Goal: Task Accomplishment & Management: Manage account settings

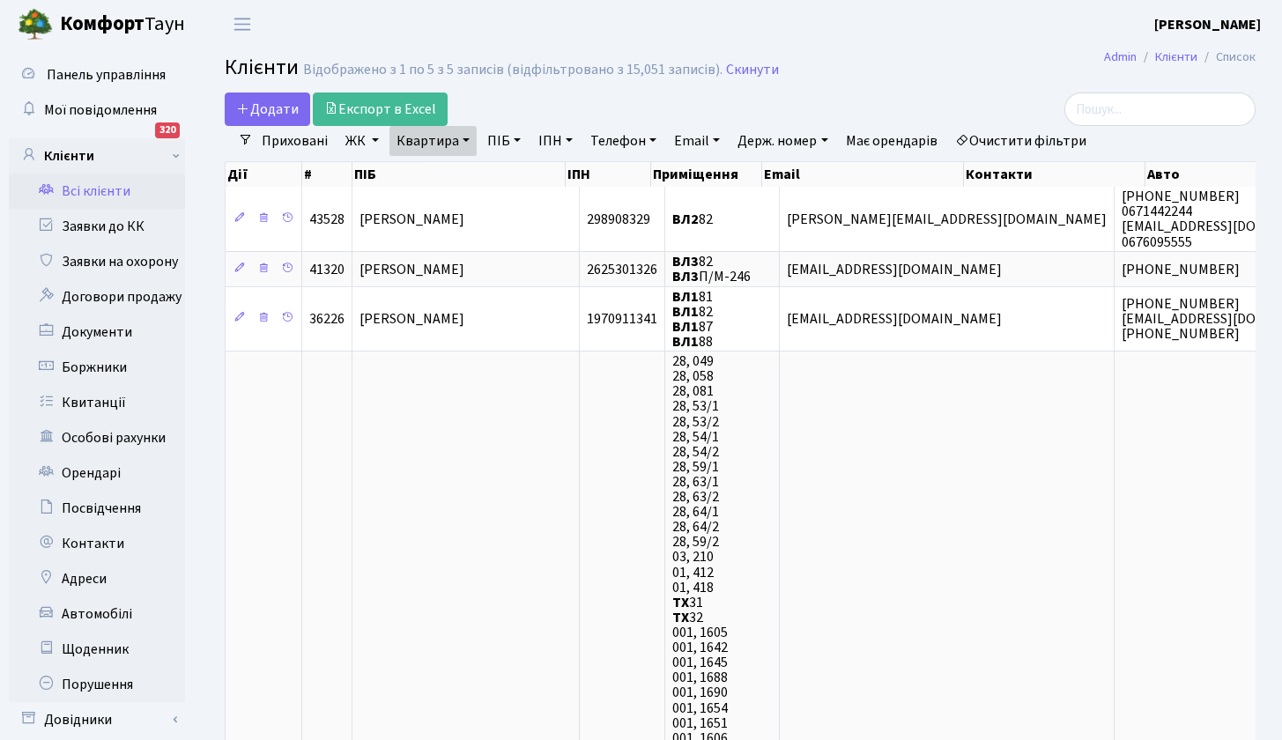
select select "25"
click at [463, 143] on link "Квартира" at bounding box center [433, 141] width 87 height 30
type input "8"
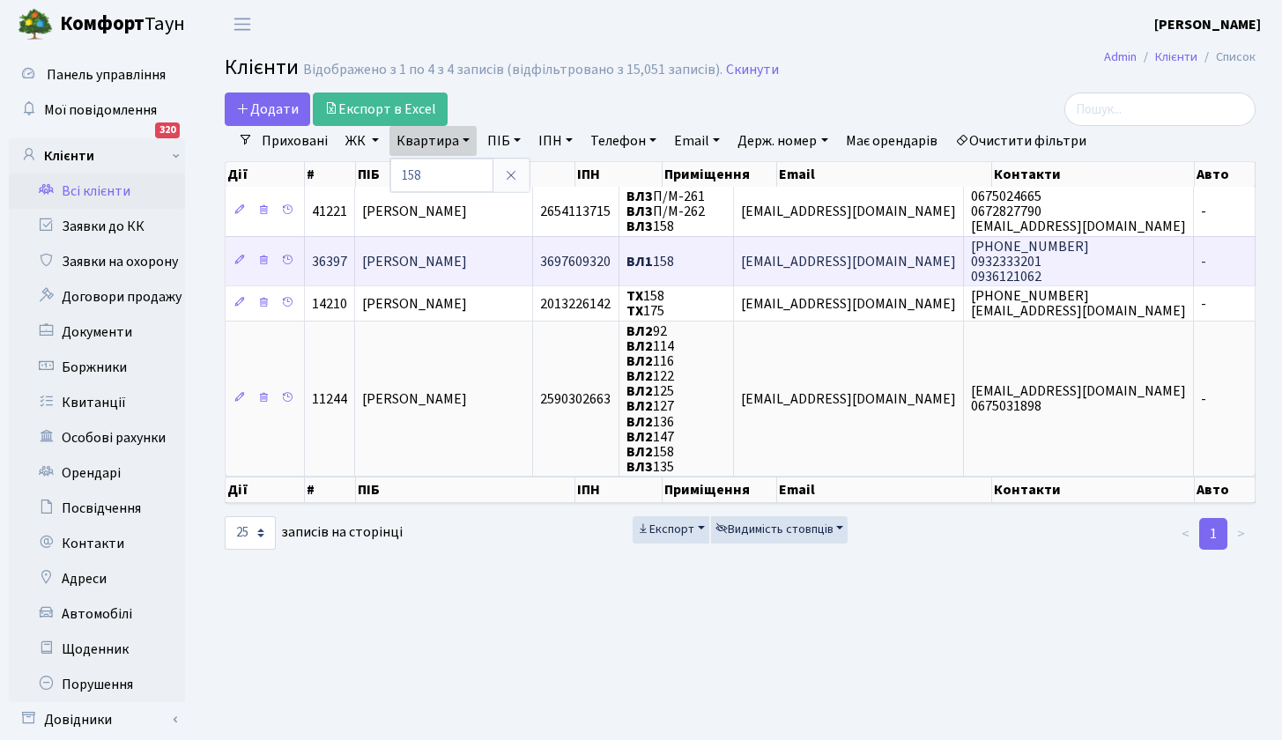
click at [415, 262] on span "Левченко Тетяна Владиславівна" at bounding box center [414, 261] width 105 height 19
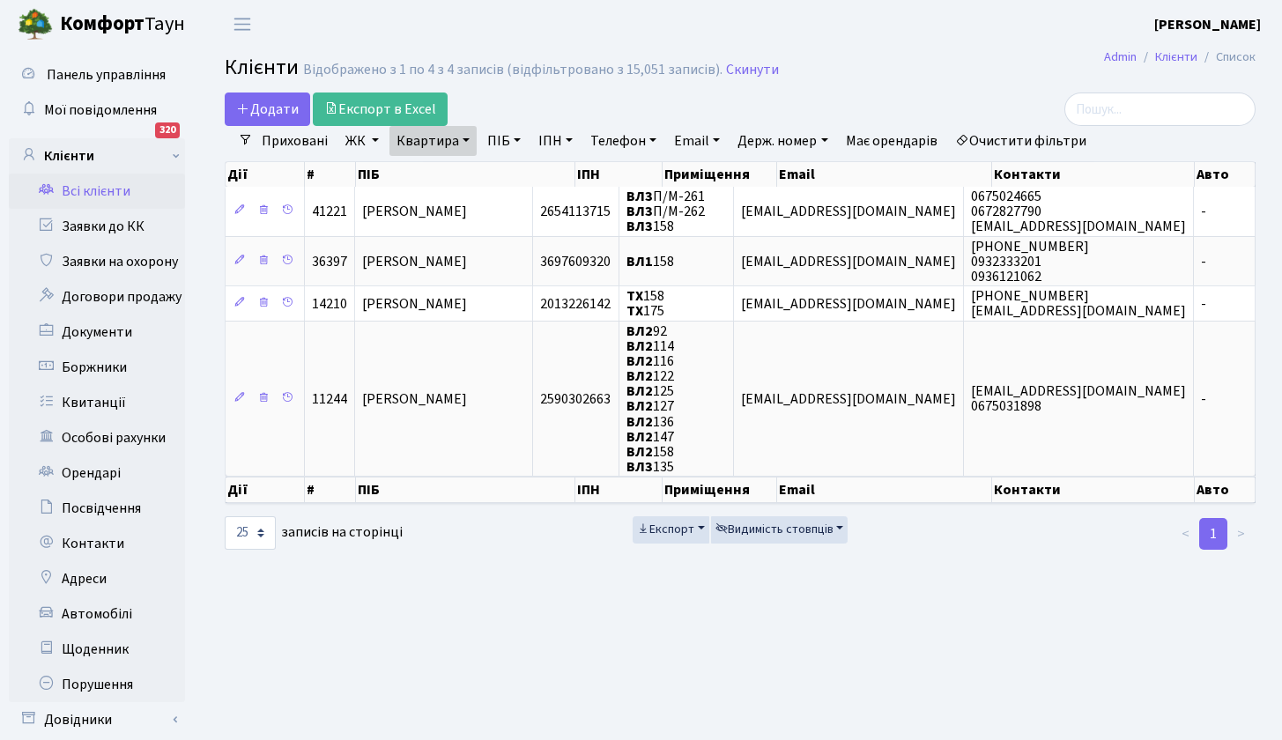
click at [470, 141] on link "Квартира" at bounding box center [433, 141] width 87 height 30
drag, startPoint x: 415, startPoint y: 174, endPoint x: 364, endPoint y: 156, distance: 54.4
click at [369, 160] on div "Додати Експорт в Excel Фільтри Приховані ЖК ТХ, вул. [PERSON_NAME], 1/2 [STREET…" at bounding box center [741, 322] width 1058 height 459
click at [418, 141] on link "Квартира" at bounding box center [433, 141] width 87 height 30
type input "1"
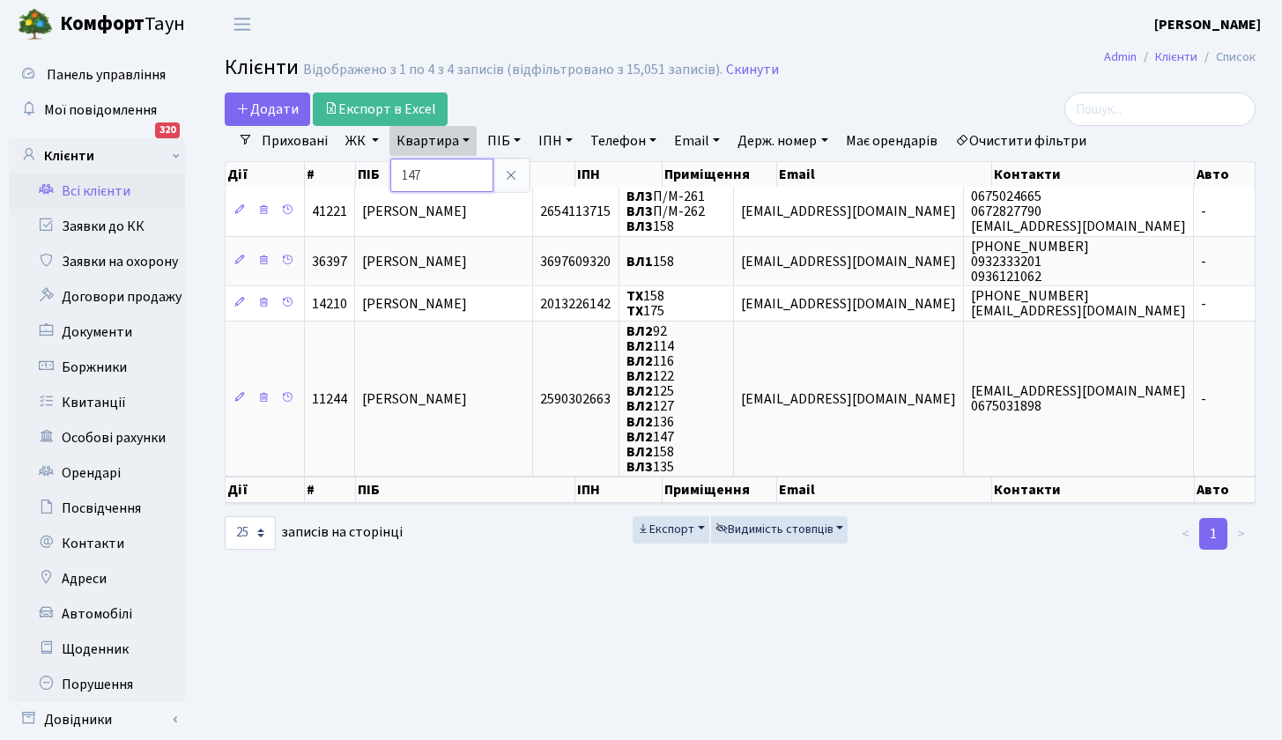
type input "147"
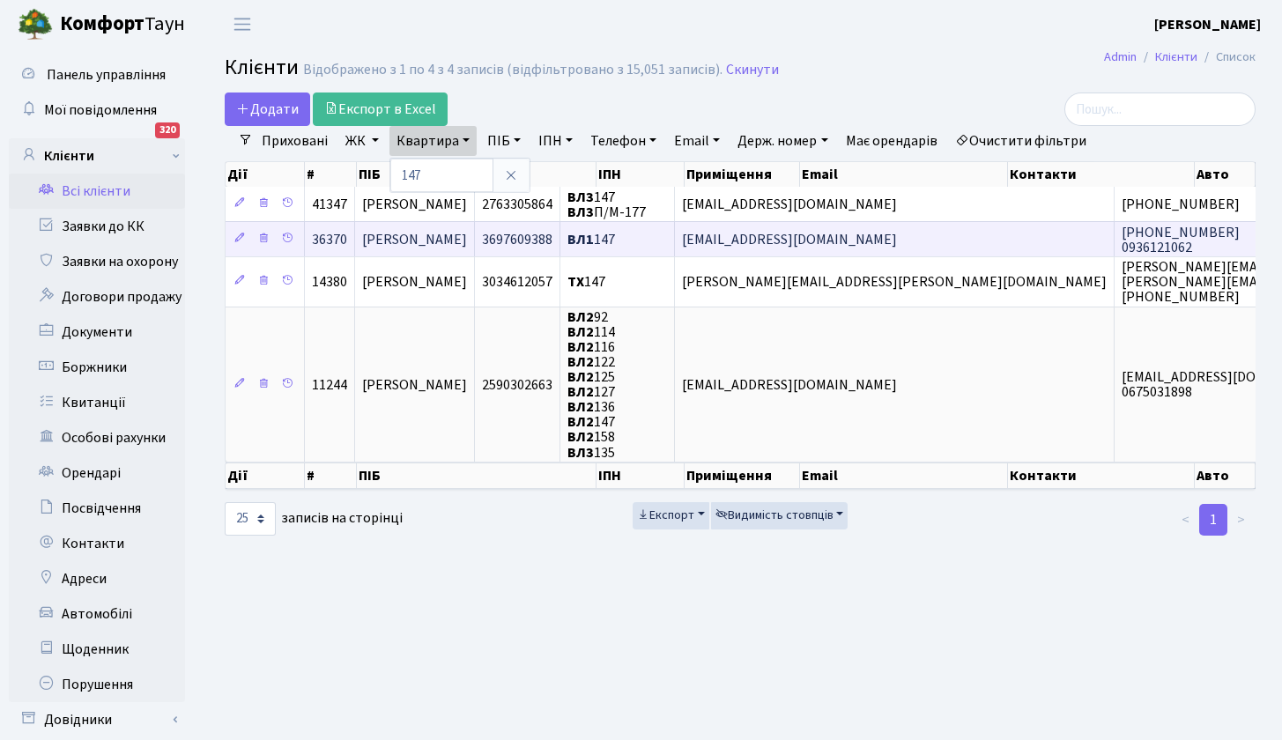
click at [467, 238] on span "Левченко Анастасія Владиславівна" at bounding box center [414, 239] width 105 height 19
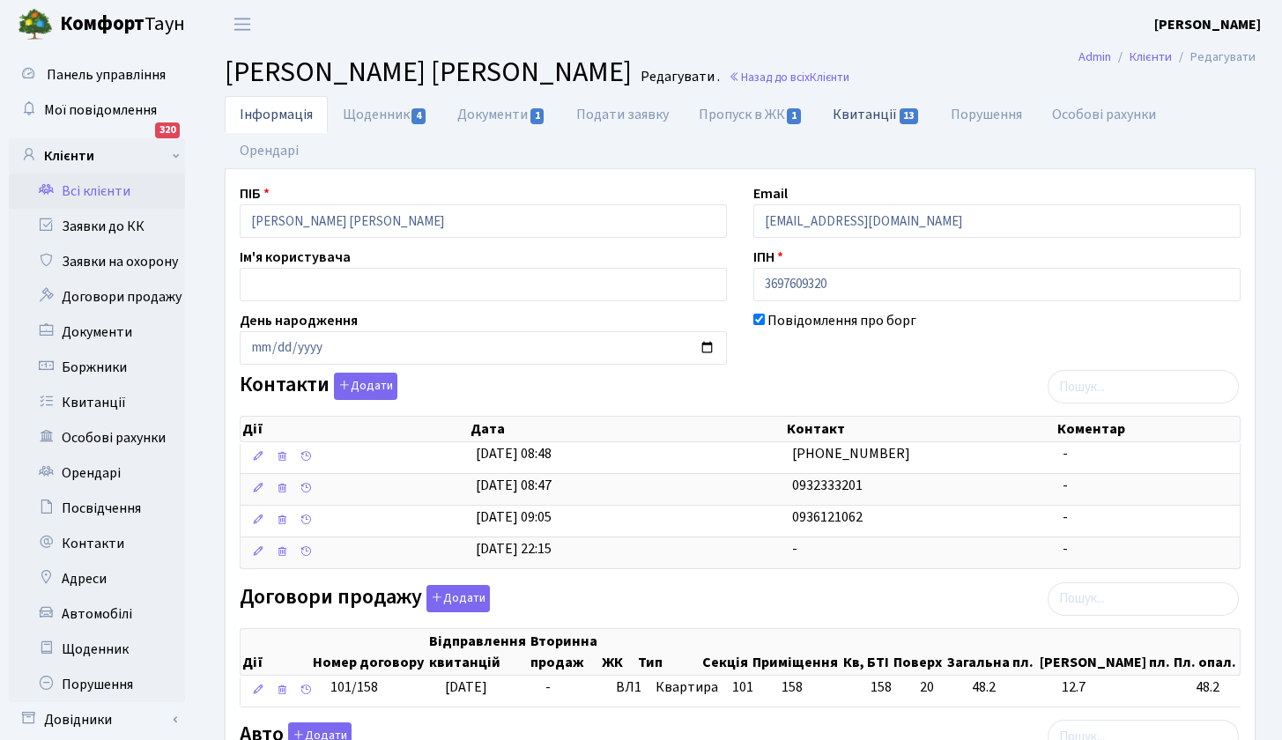
click at [884, 115] on link "Квитанції 13" at bounding box center [876, 114] width 117 height 36
select select "25"
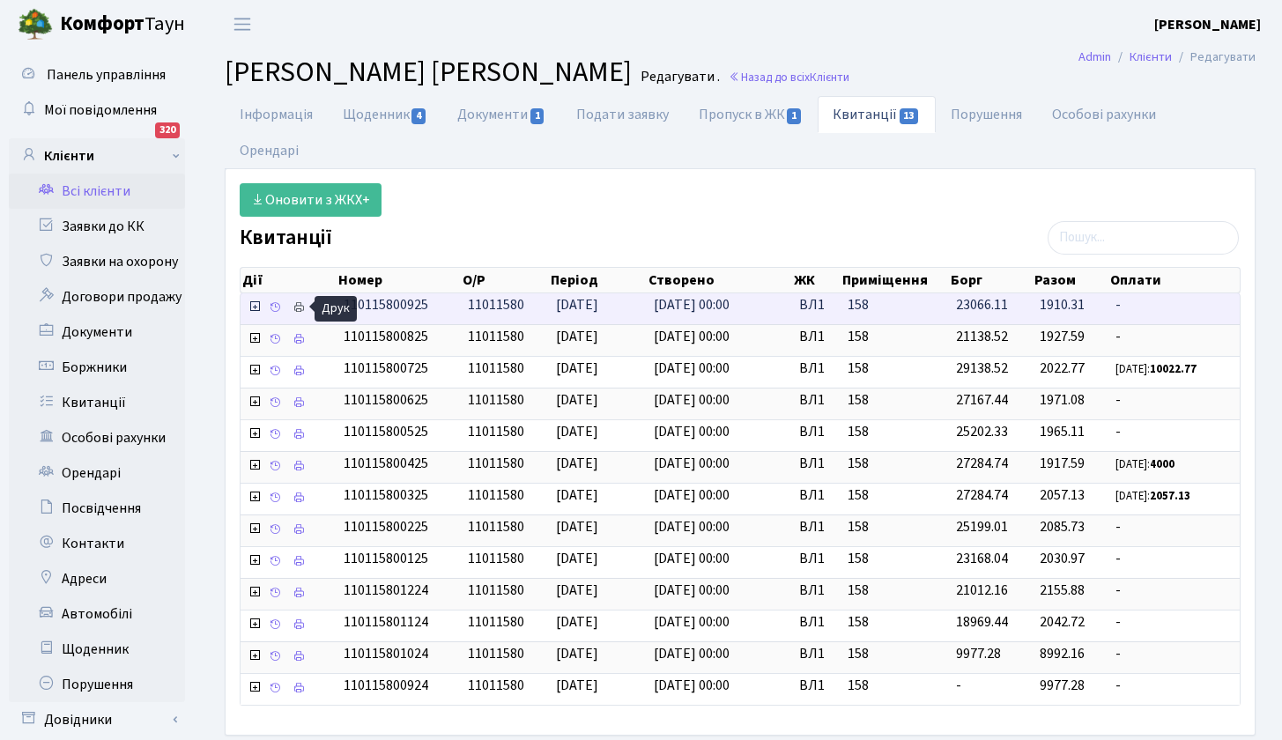
click at [300, 305] on icon at bounding box center [299, 307] width 12 height 12
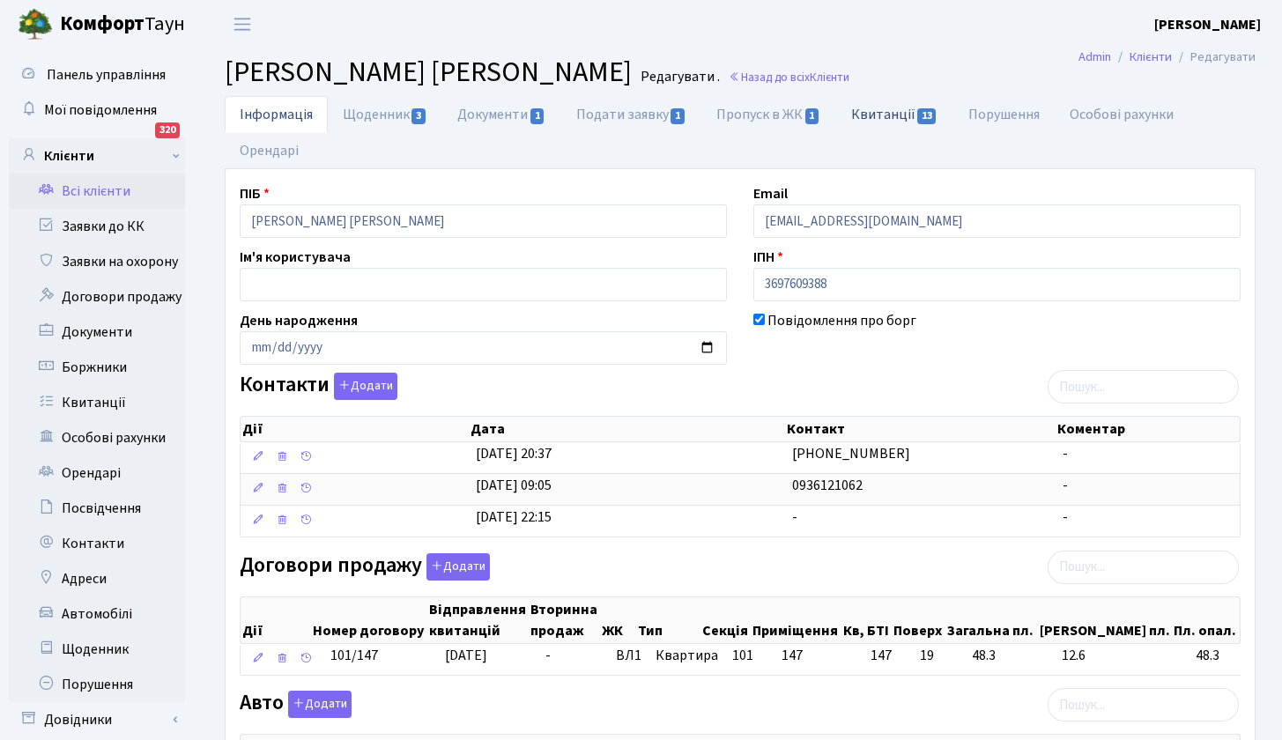
click at [879, 114] on link "Квитанції 13" at bounding box center [894, 114] width 117 height 36
select select "25"
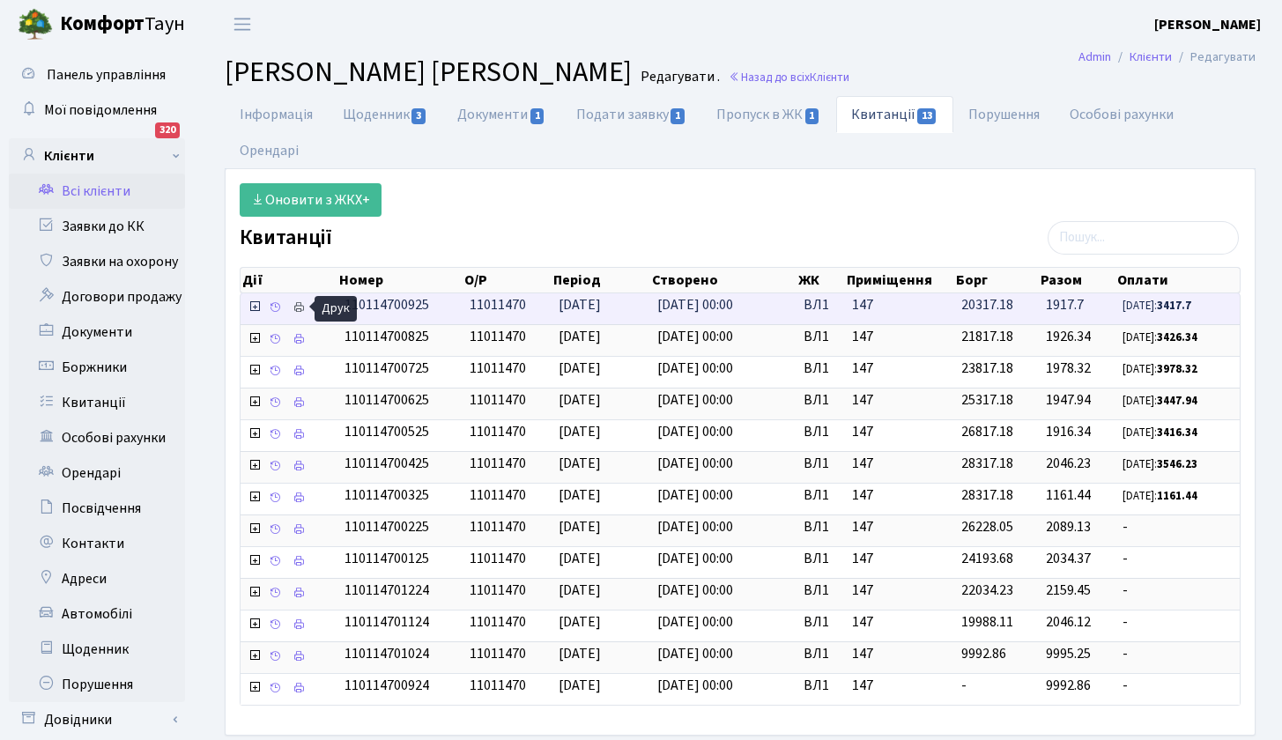
click at [301, 305] on icon at bounding box center [299, 307] width 12 height 12
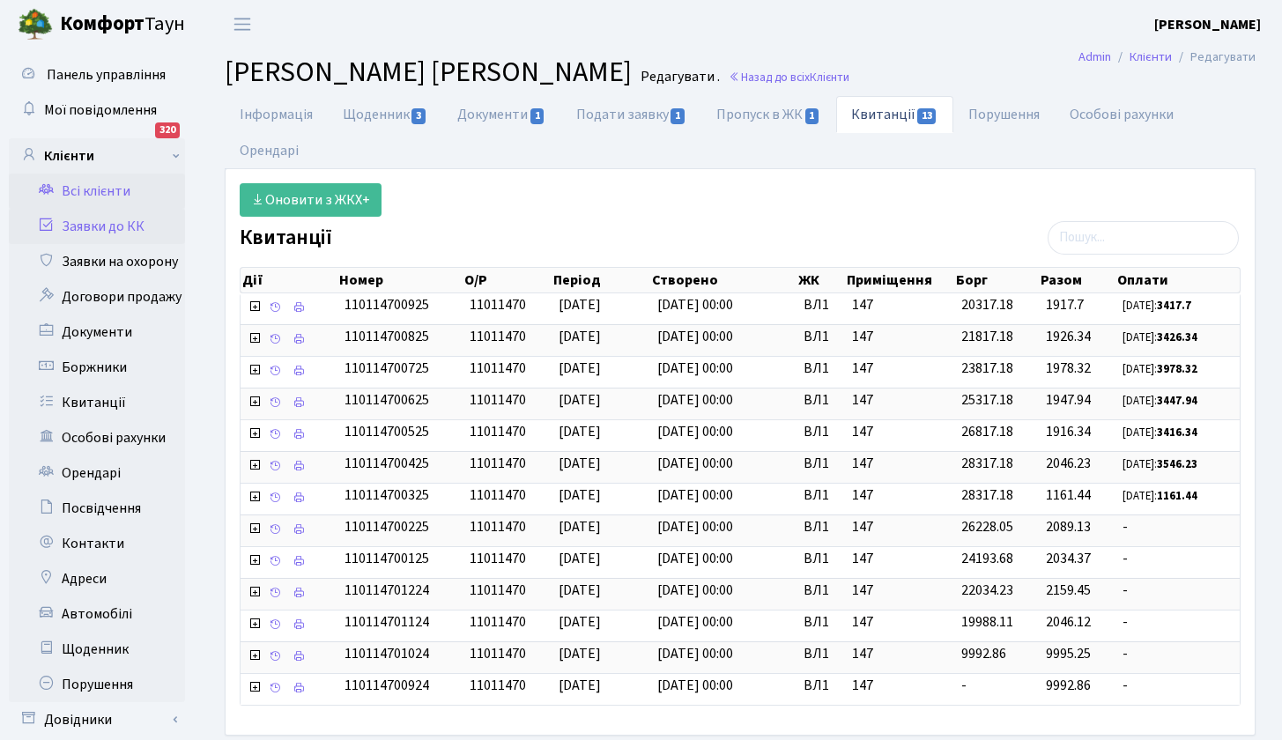
click at [107, 231] on link "Заявки до КК" at bounding box center [97, 226] width 176 height 35
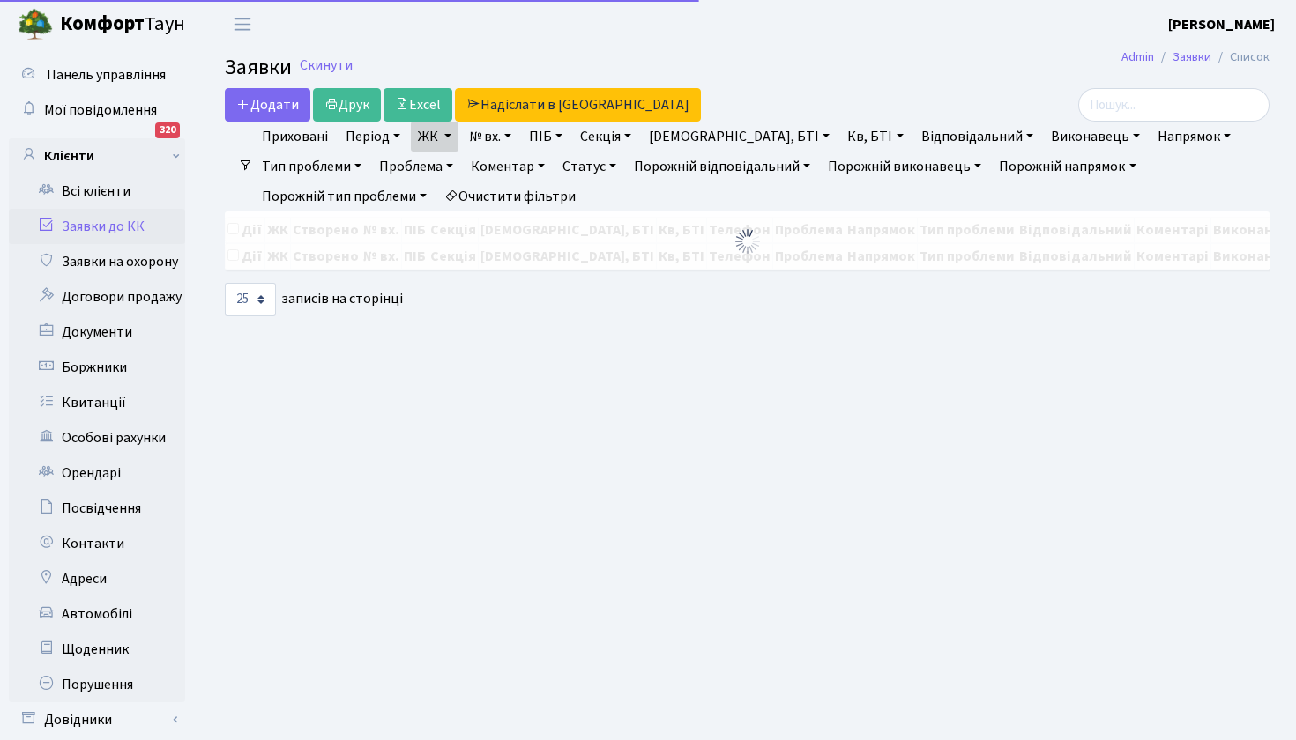
select select "25"
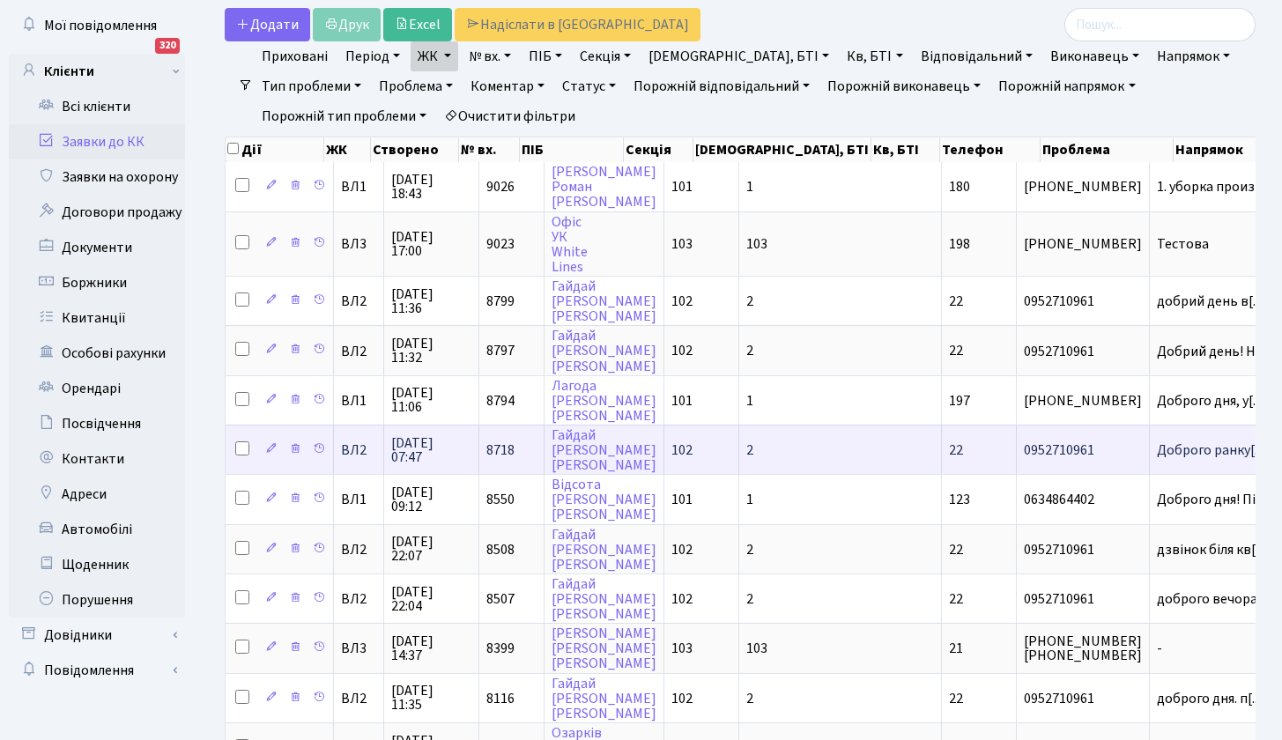
scroll to position [105, 0]
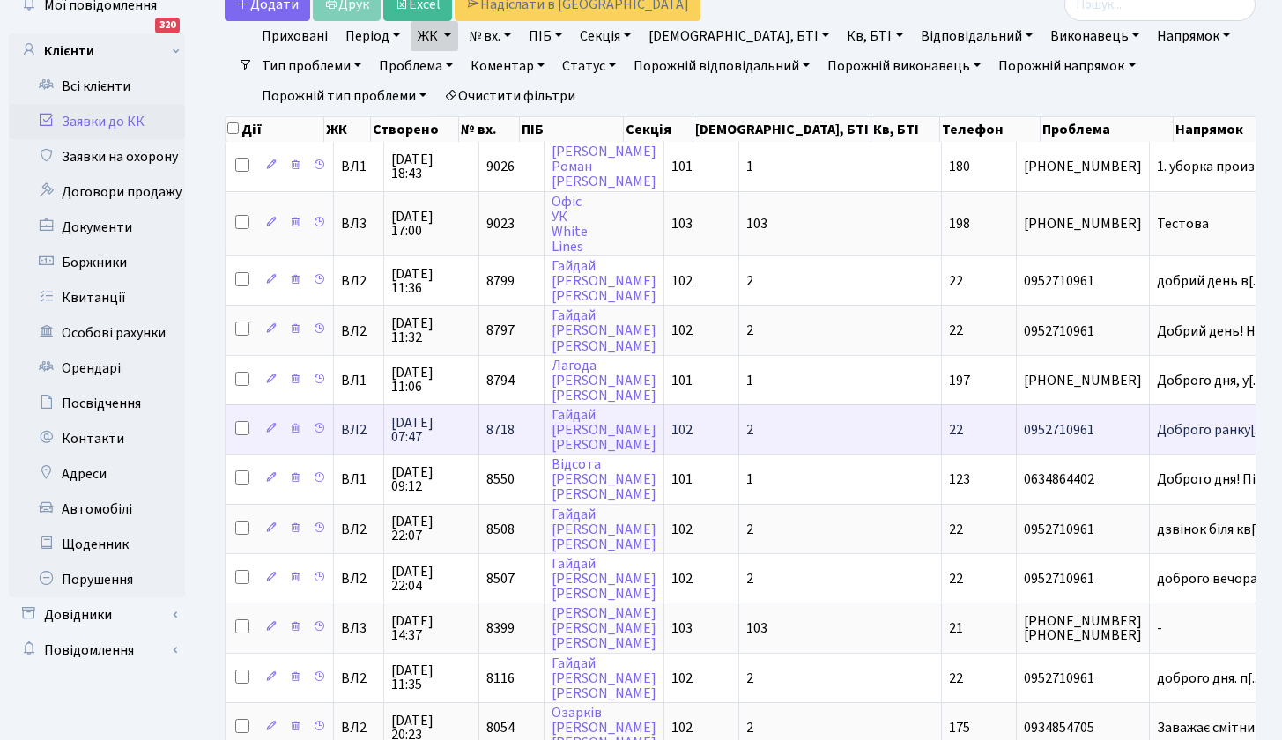
click at [1024, 426] on span "0952710961" at bounding box center [1083, 430] width 118 height 14
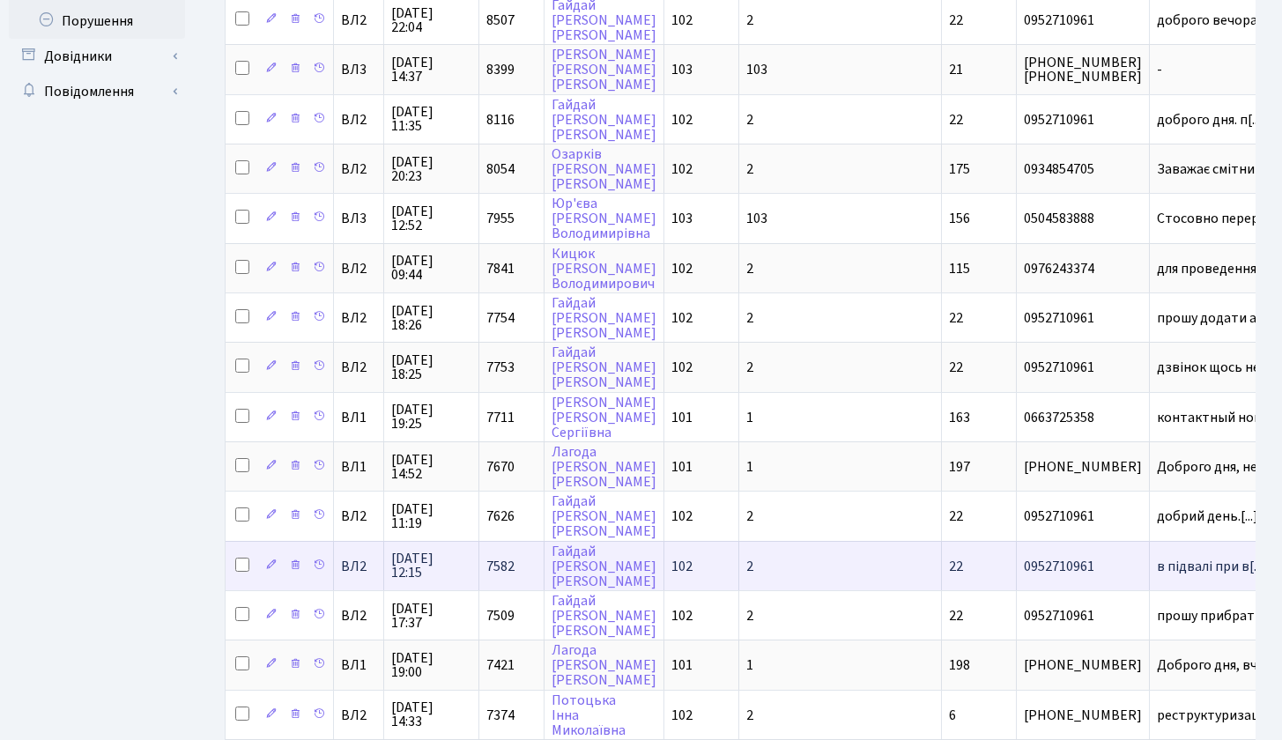
scroll to position [679, 0]
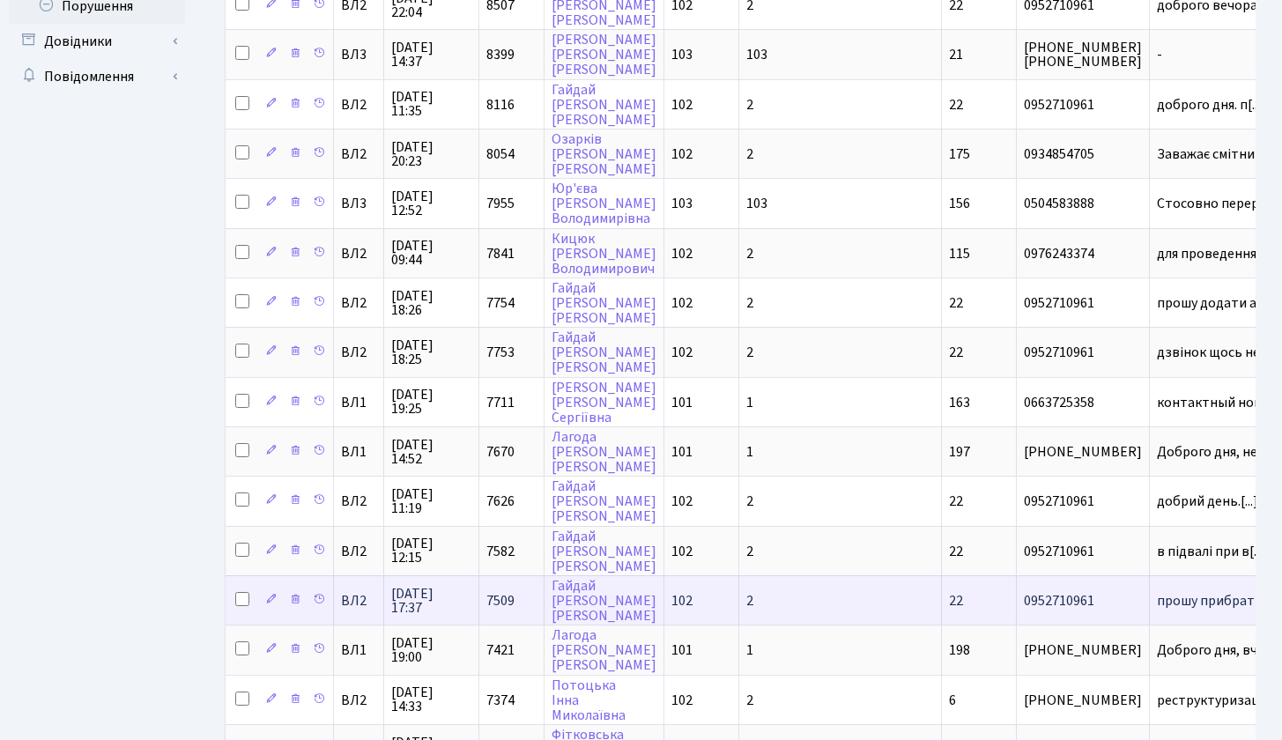
click at [804, 606] on td "2" at bounding box center [840, 599] width 203 height 49
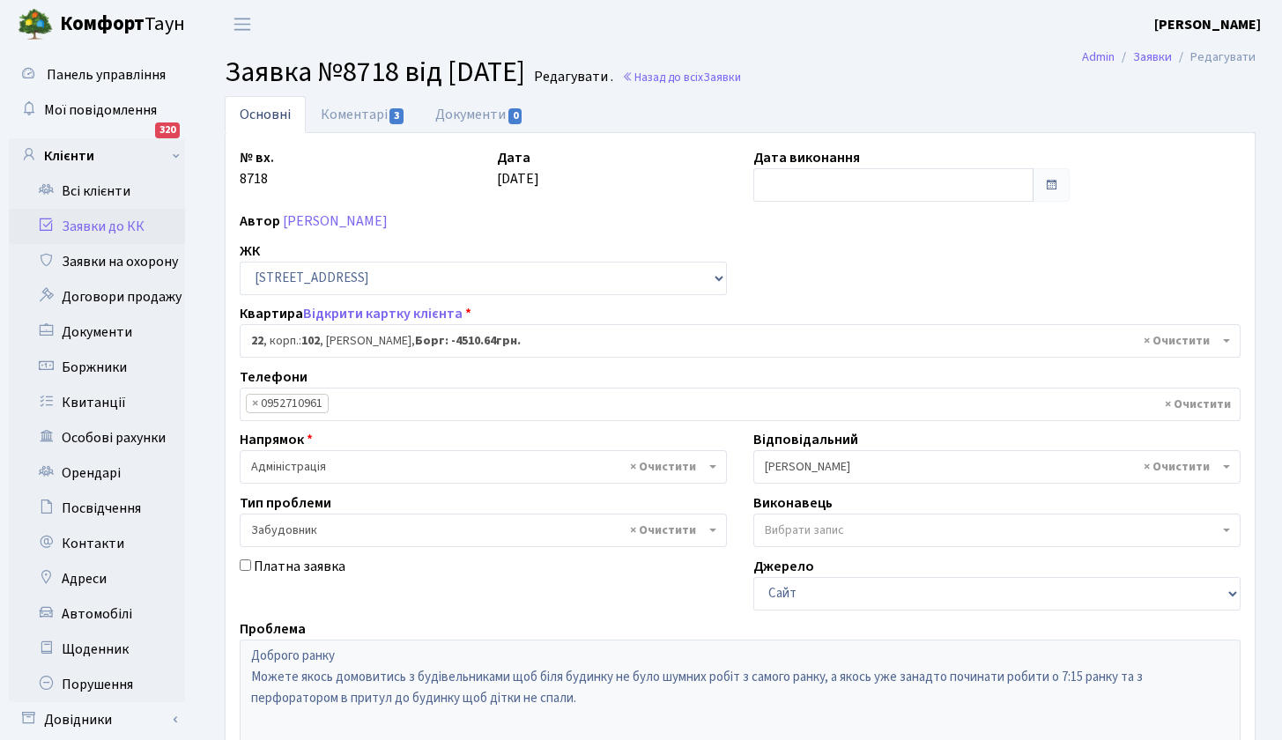
select select "38005"
select select "64"
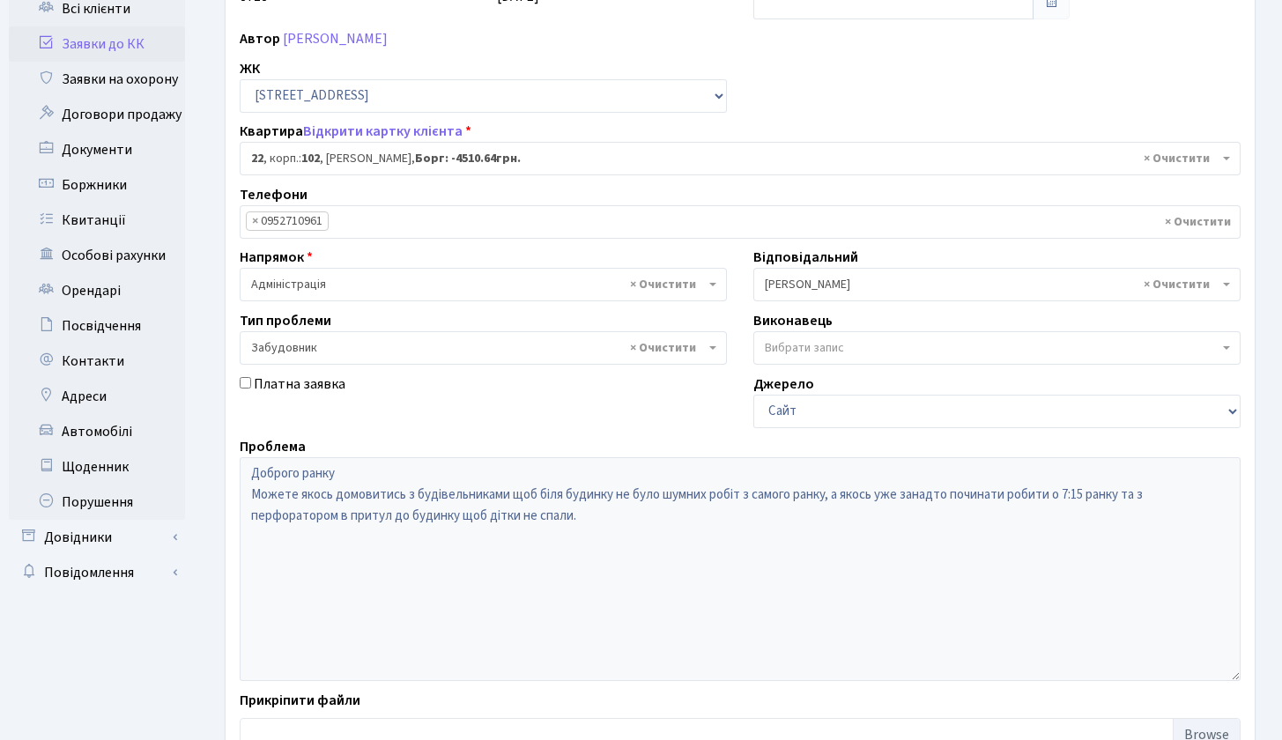
scroll to position [211, 0]
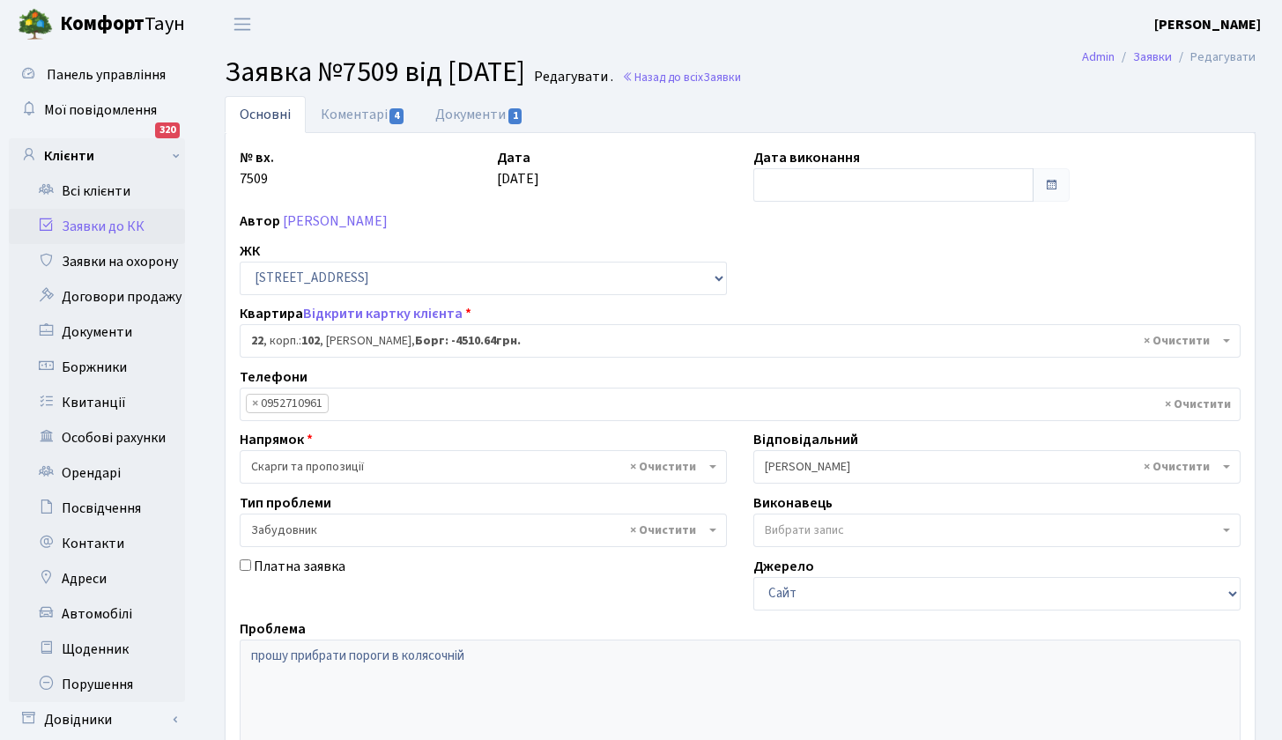
select select "38005"
select select "64"
click at [374, 117] on link "Коментарі 4" at bounding box center [363, 114] width 115 height 36
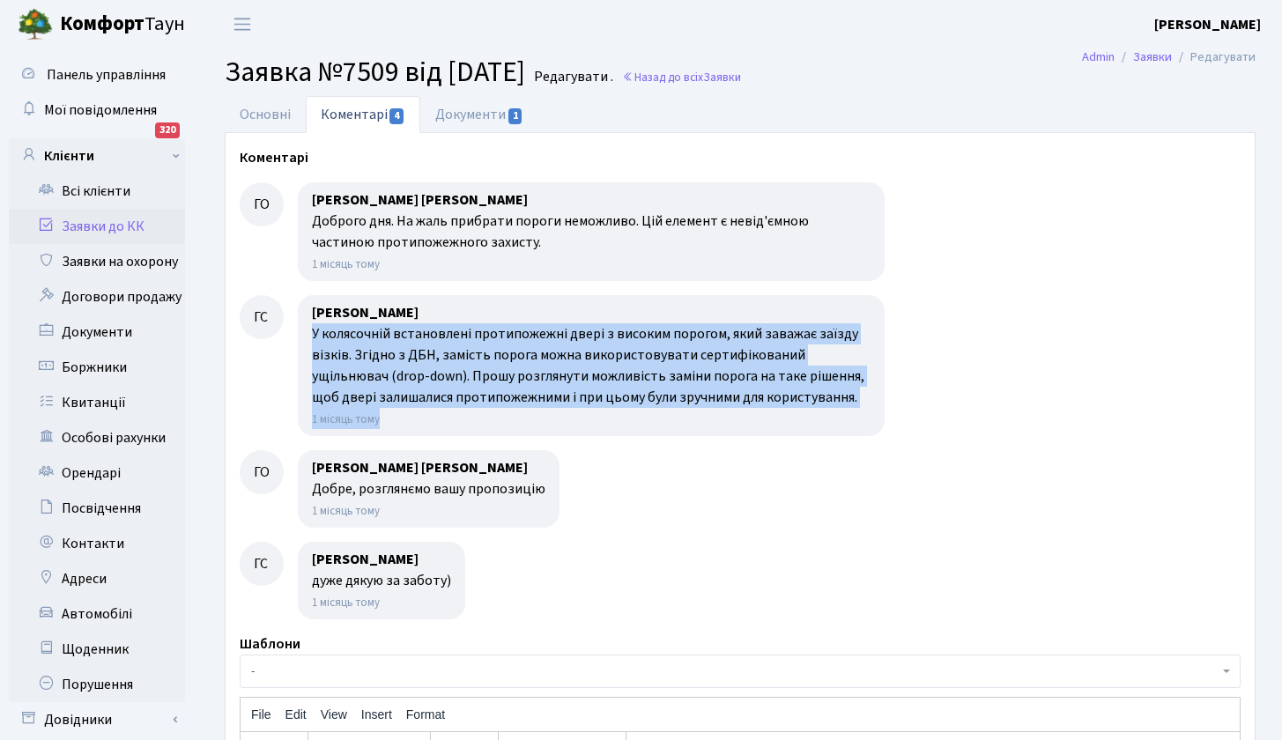
drag, startPoint x: 313, startPoint y: 330, endPoint x: 818, endPoint y: 408, distance: 510.9
click at [818, 408] on div "Гайдай Сергій Васильович У колясочній встановлені протипожежні двері з високим …" at bounding box center [591, 365] width 587 height 141
click at [789, 399] on div "У колясочній встановлені протипожежні двері з високим порогом, який заважає заї…" at bounding box center [591, 365] width 559 height 85
drag, startPoint x: 783, startPoint y: 400, endPoint x: 313, endPoint y: 334, distance: 475.2
click at [313, 334] on div "У колясочній встановлені протипожежні двері з високим порогом, який заважає заї…" at bounding box center [591, 365] width 559 height 85
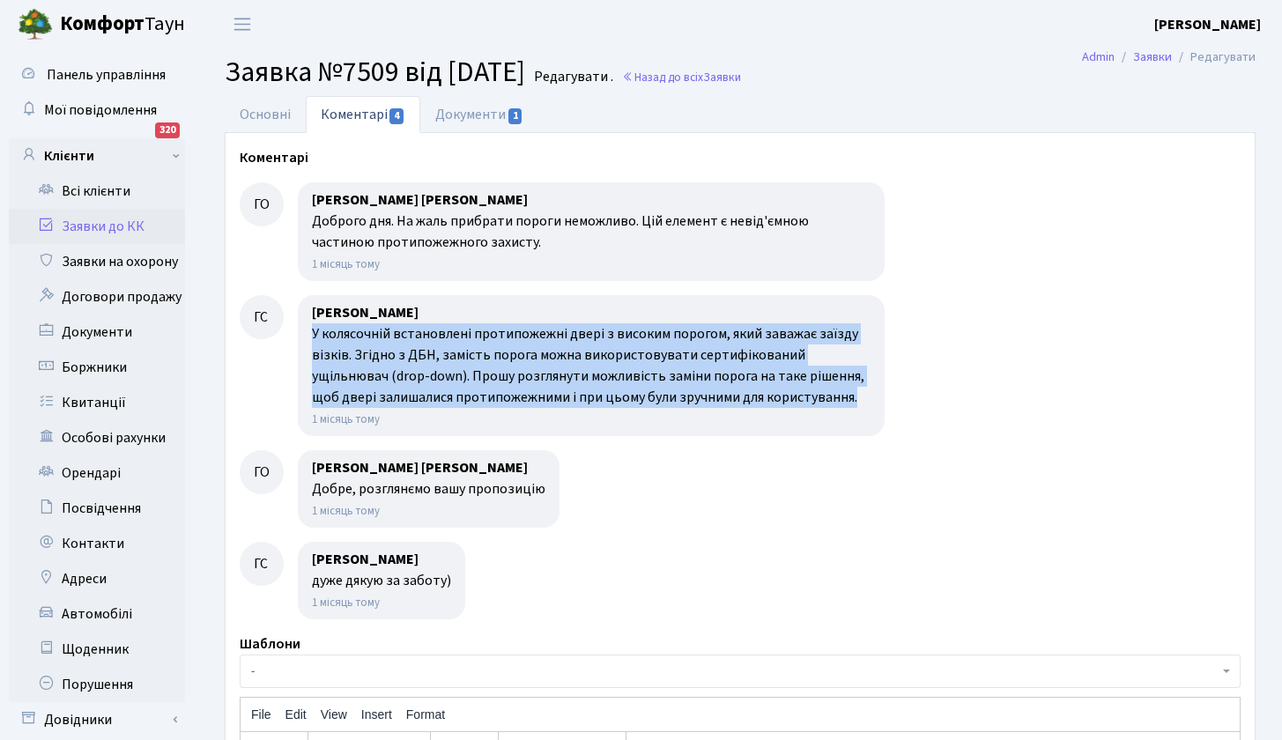
copy div "У колясочній встановлені протипожежні двері з високим порогом, який заважає заї…"
click at [614, 368] on div "У колясочній встановлені протипожежні двері з високим порогом, який заважає заї…" at bounding box center [591, 365] width 559 height 85
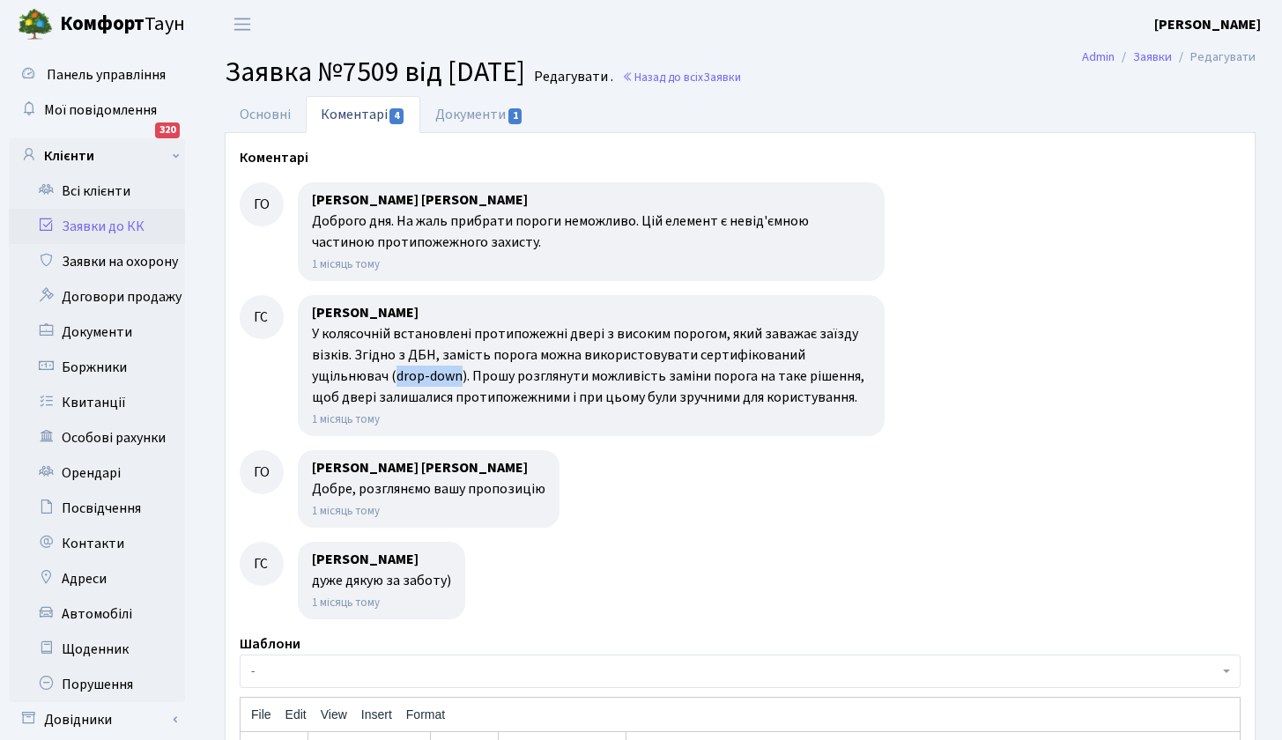
drag, startPoint x: 317, startPoint y: 375, endPoint x: 381, endPoint y: 375, distance: 63.5
click at [381, 375] on div "У колясочній встановлені протипожежні двері з високим порогом, який заважає заї…" at bounding box center [591, 365] width 559 height 85
copy div "drop-down"
click at [108, 196] on link "Всі клієнти" at bounding box center [97, 191] width 176 height 35
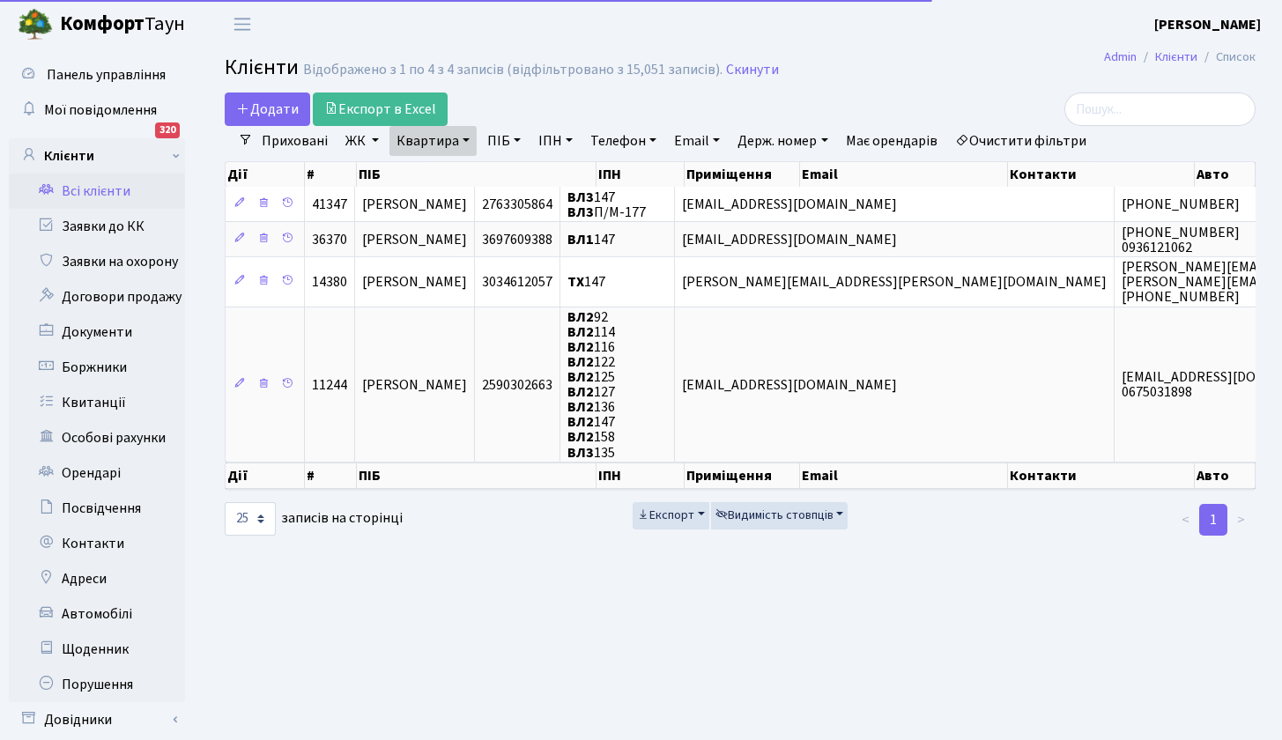
select select "25"
click at [434, 140] on link "Квартира" at bounding box center [433, 141] width 87 height 30
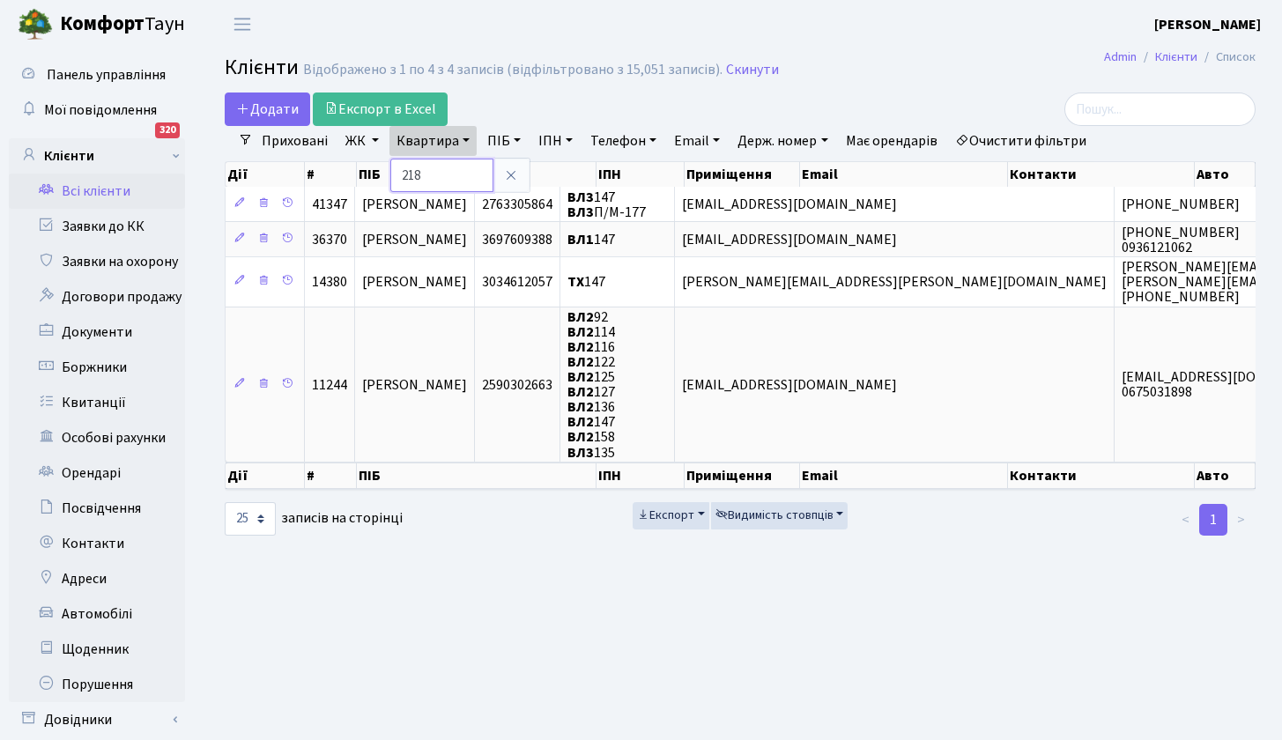
type input "218"
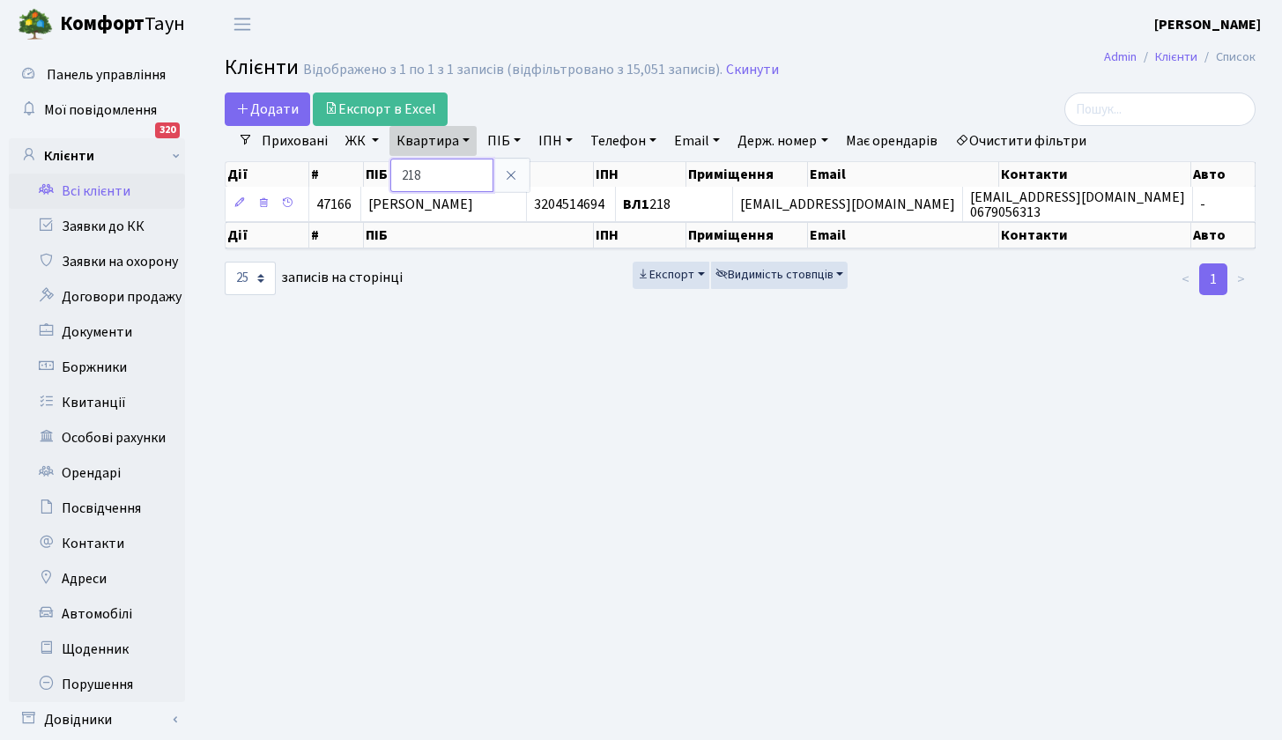
drag, startPoint x: 390, startPoint y: 173, endPoint x: 372, endPoint y: 171, distance: 18.6
click at [375, 172] on div "Додати Експорт в Excel Фільтри Приховані ЖК ТХ, вул. [PERSON_NAME], 1/2 [STREET…" at bounding box center [741, 195] width 1058 height 204
click at [112, 190] on link "Всі клієнти" at bounding box center [97, 191] width 176 height 35
select select "25"
click at [462, 136] on link "Квартира" at bounding box center [433, 141] width 87 height 30
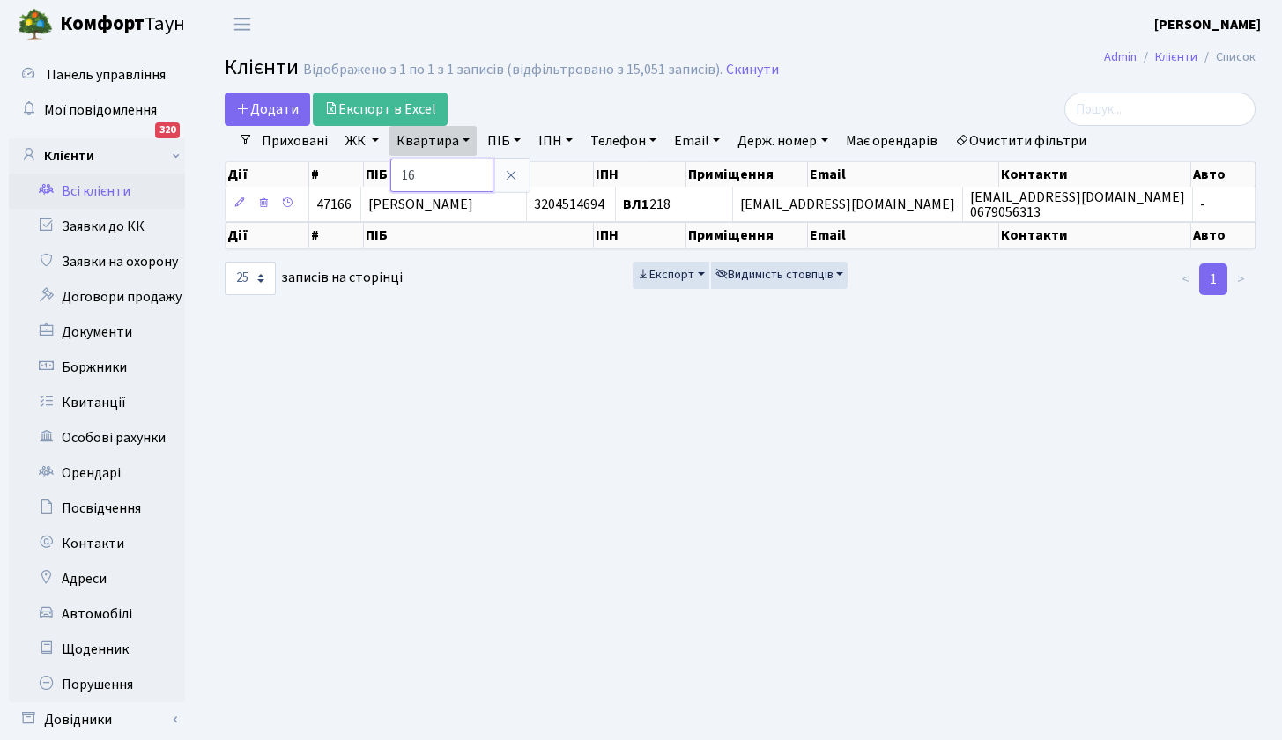
type input "16"
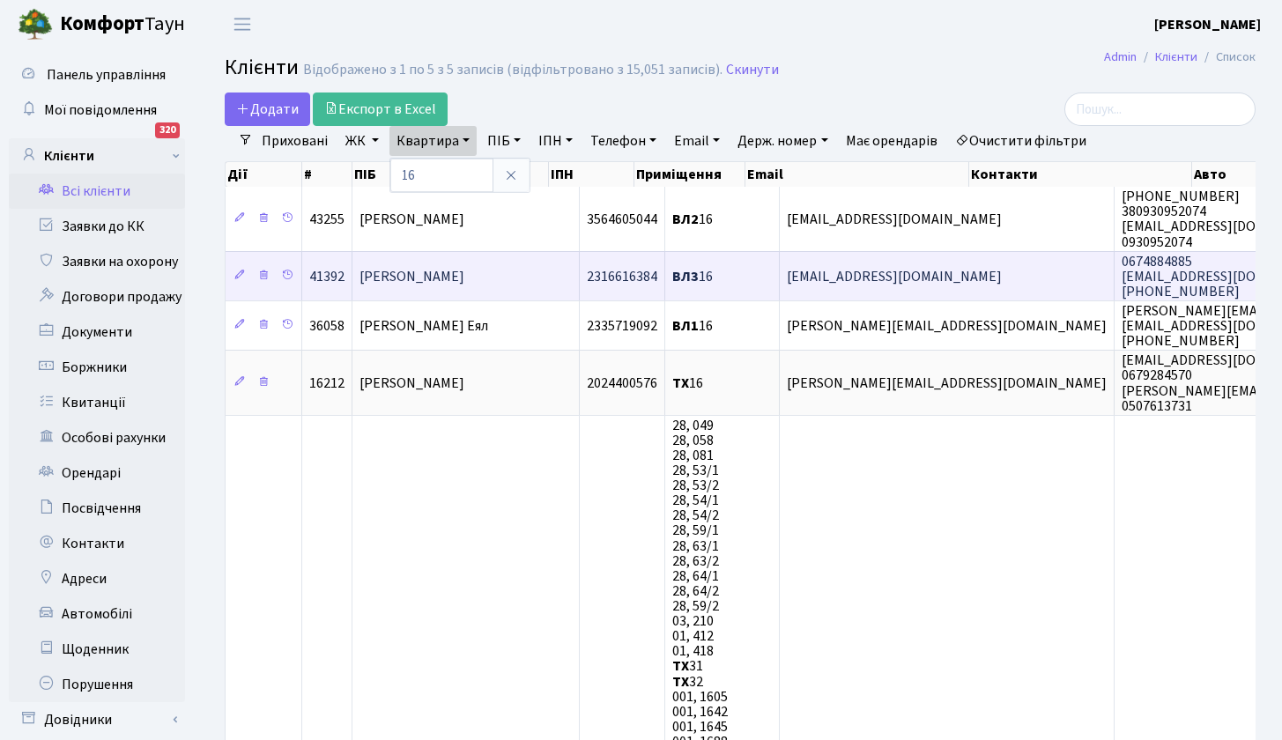
click at [411, 275] on span "[PERSON_NAME]" at bounding box center [412, 276] width 105 height 19
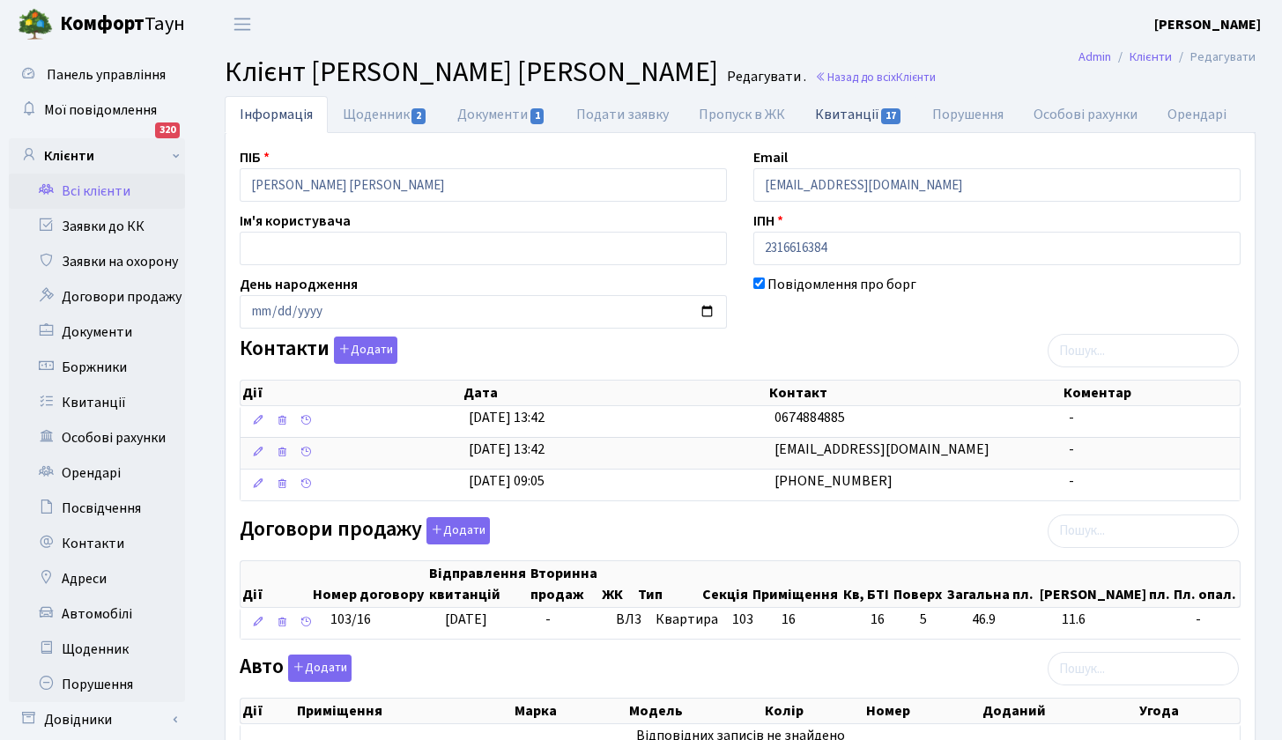
click at [857, 108] on link "Квитанції 17" at bounding box center [858, 114] width 117 height 36
select select "25"
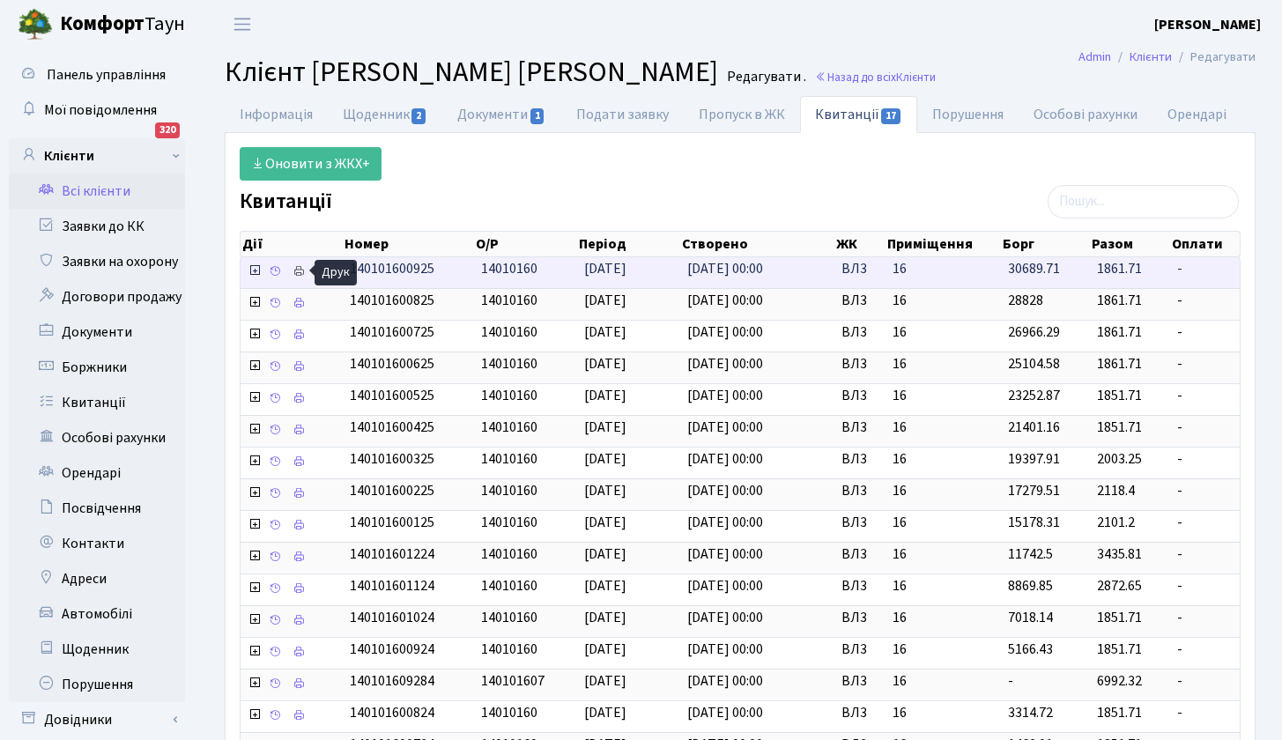
click at [298, 269] on icon at bounding box center [299, 271] width 12 height 12
